Goal: Browse casually

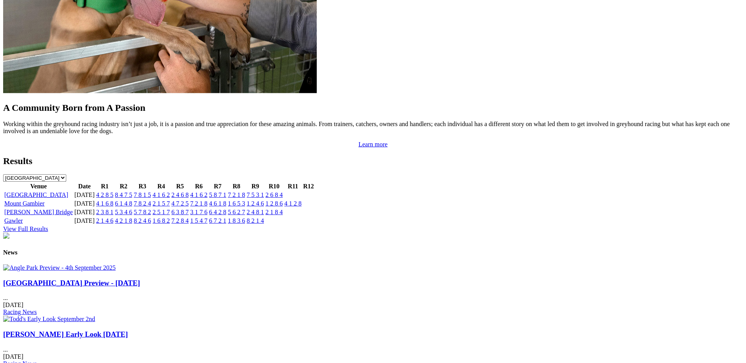
scroll to position [730, 0]
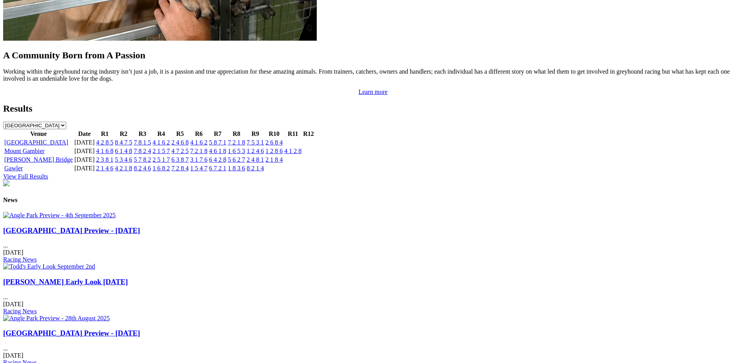
scroll to position [784, 0]
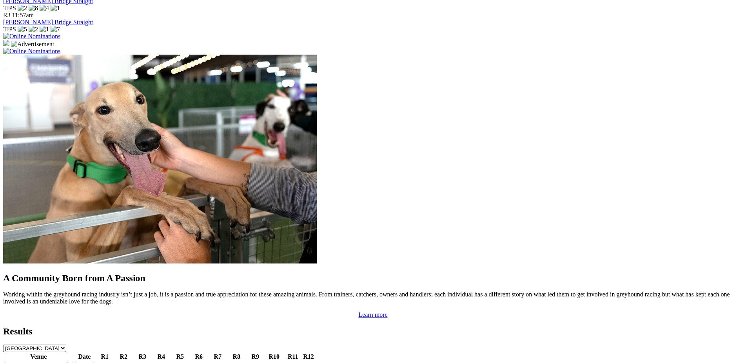
scroll to position [555, 0]
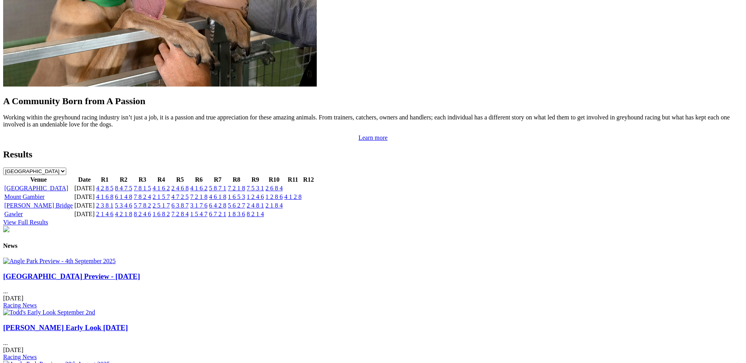
scroll to position [737, 0]
